Goal: Task Accomplishment & Management: Manage account settings

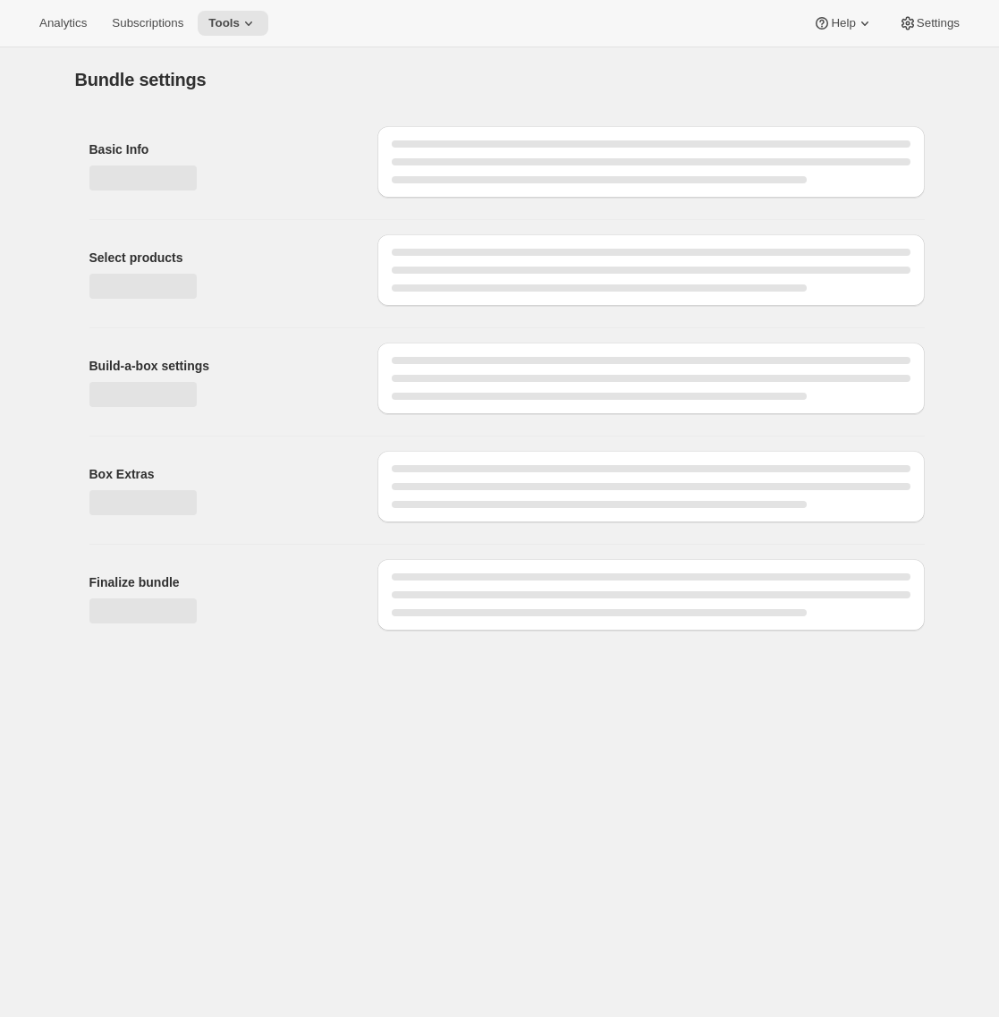
type input "Plan [PERSON_NAME]"
radio input "true"
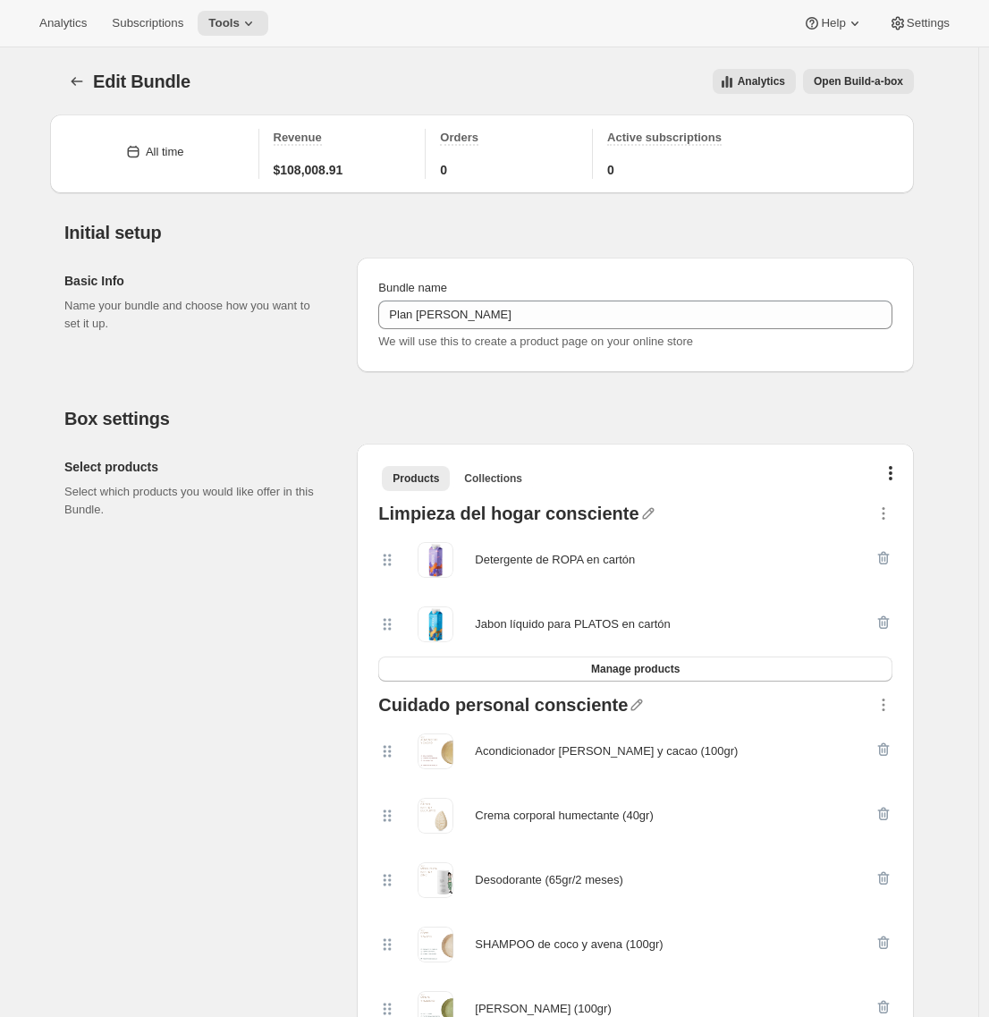
click at [755, 93] on button "Analytics" at bounding box center [754, 81] width 83 height 25
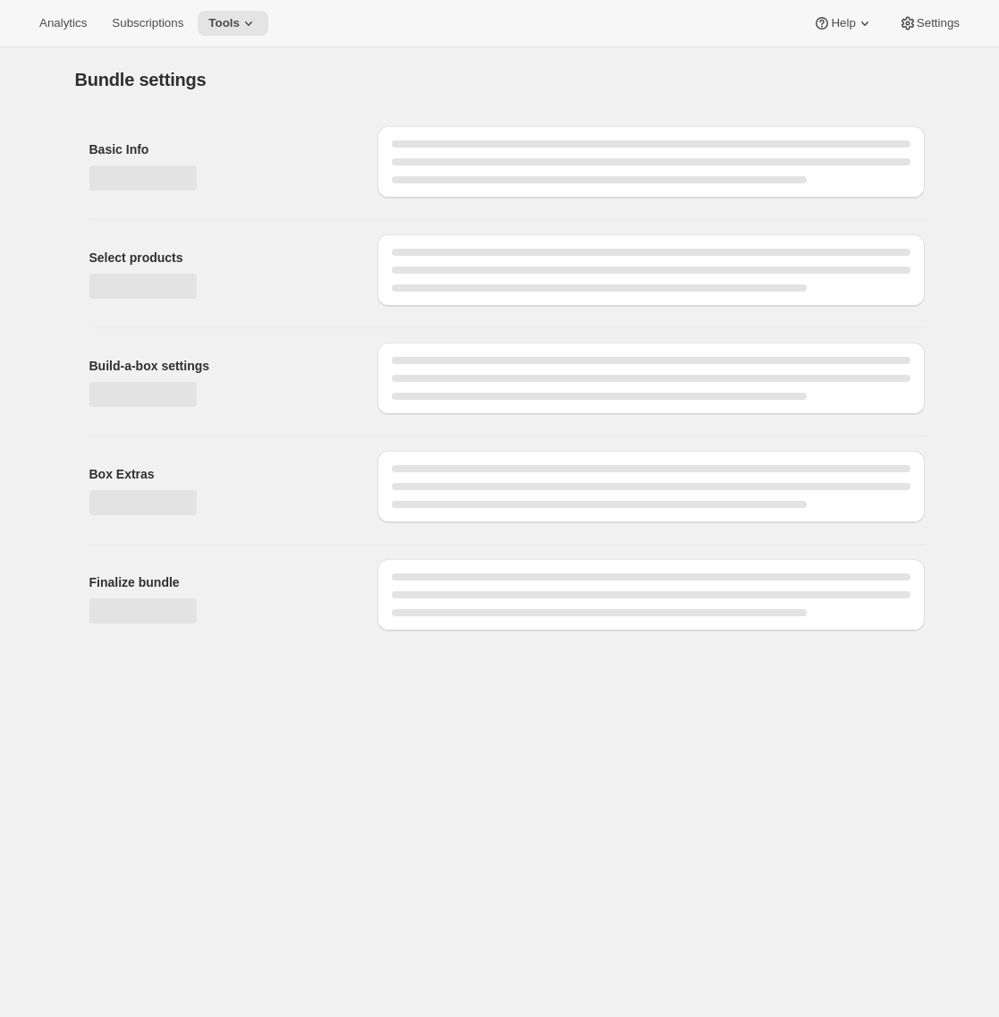
type input "Plan [PERSON_NAME]"
radio input "true"
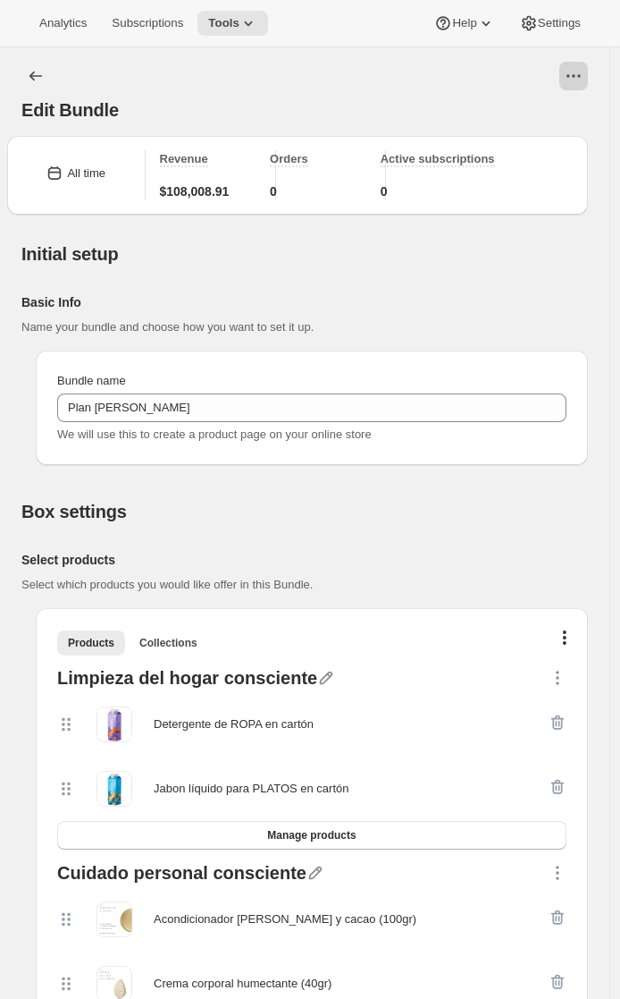
click at [578, 82] on icon "View actions for Edit Bundle" at bounding box center [574, 76] width 18 height 18
click at [551, 111] on span "Analytics" at bounding box center [543, 114] width 46 height 13
